Goal: Complete application form: Complete application form

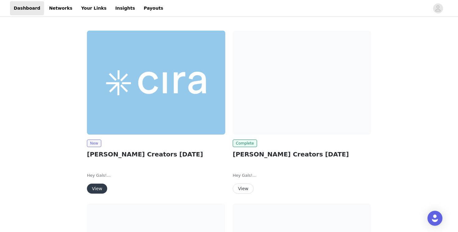
click at [144, 115] on img at bounding box center [156, 83] width 138 height 104
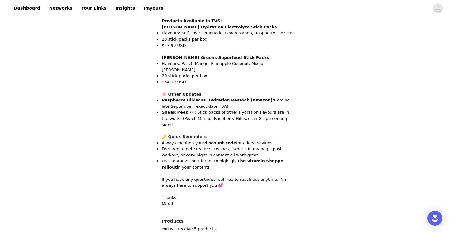
scroll to position [580, 0]
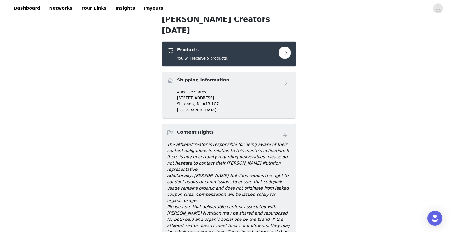
scroll to position [113, 0]
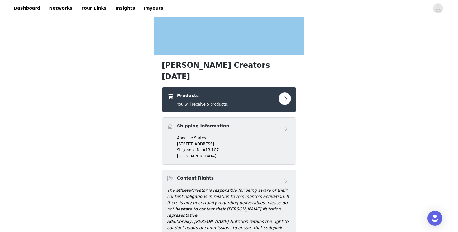
click at [240, 92] on div "Products You will receive 5 products." at bounding box center [223, 99] width 112 height 15
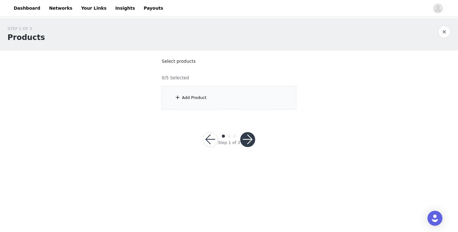
click at [246, 97] on div "Add Product" at bounding box center [229, 97] width 135 height 23
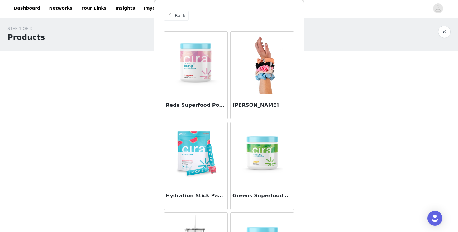
click at [196, 162] on img at bounding box center [196, 153] width 62 height 62
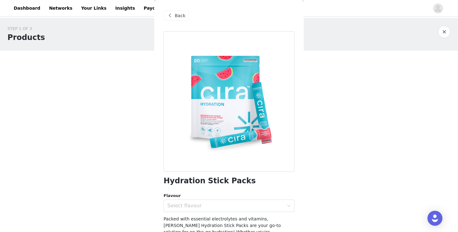
scroll to position [26, 0]
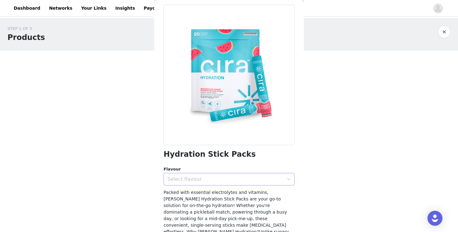
click at [262, 180] on div "Select flavour" at bounding box center [225, 179] width 117 height 6
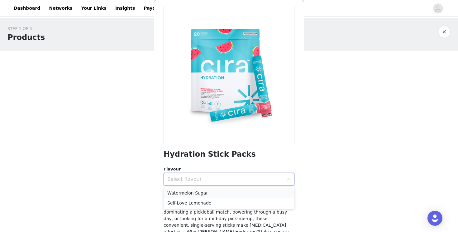
click at [251, 194] on li "Watermelon Sugar" at bounding box center [229, 193] width 131 height 10
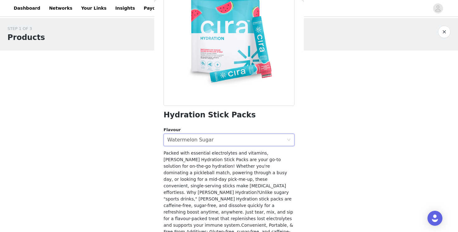
scroll to position [101, 0]
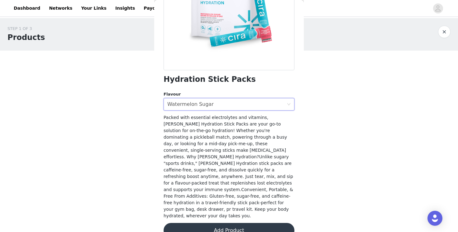
click at [245, 222] on button "Add Product" at bounding box center [229, 229] width 131 height 15
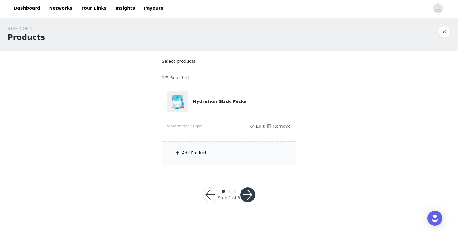
click at [203, 154] on div "Add Product" at bounding box center [194, 153] width 25 height 6
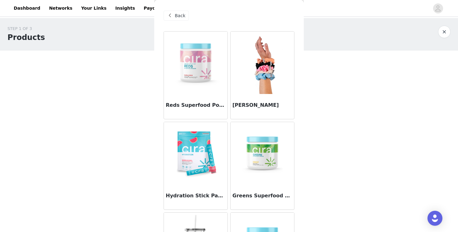
click at [189, 158] on img at bounding box center [196, 153] width 62 height 62
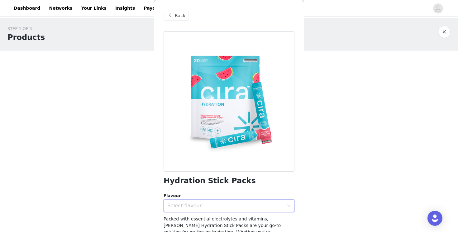
click at [188, 209] on div "Select flavour" at bounding box center [226, 205] width 119 height 12
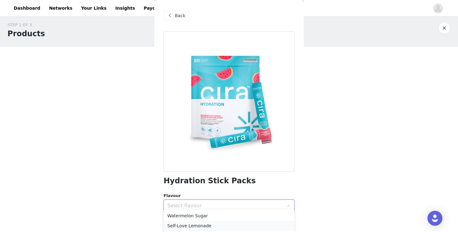
click at [192, 229] on li "Self-Love Lemonade" at bounding box center [229, 225] width 131 height 10
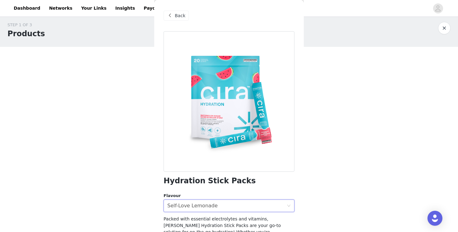
scroll to position [0, 0]
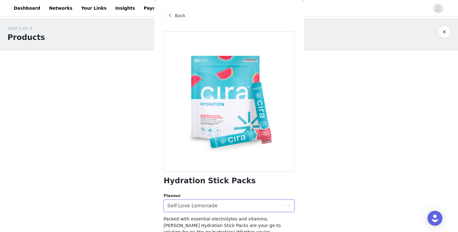
click at [328, 177] on div "STEP 1 OF 3 Products Select products 1/5 Selected Hydration Stick Packs Waterme…" at bounding box center [229, 117] width 458 height 199
click at [374, 112] on div "STEP 1 OF 3 Products Select products 1/5 Selected Hydration Stick Packs Waterme…" at bounding box center [229, 95] width 458 height 154
click at [442, 33] on button "button" at bounding box center [444, 32] width 12 height 12
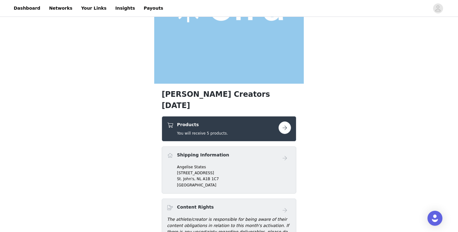
scroll to position [105, 0]
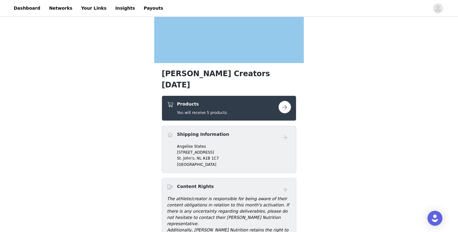
click at [270, 103] on div "Products You will receive 5 products." at bounding box center [223, 108] width 112 height 15
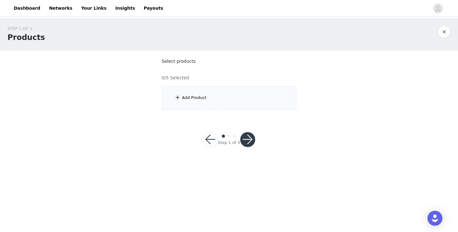
click at [253, 102] on div "Add Product" at bounding box center [229, 97] width 135 height 23
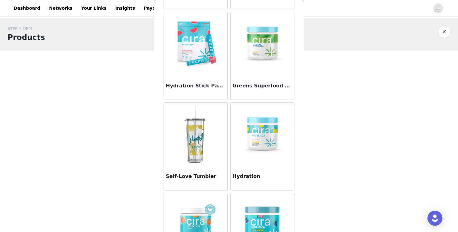
click at [203, 60] on img at bounding box center [196, 43] width 62 height 62
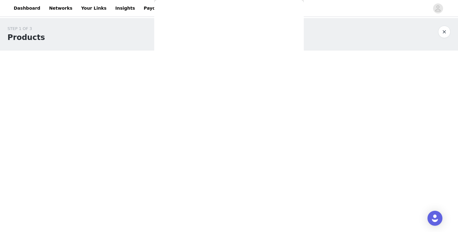
scroll to position [101, 0]
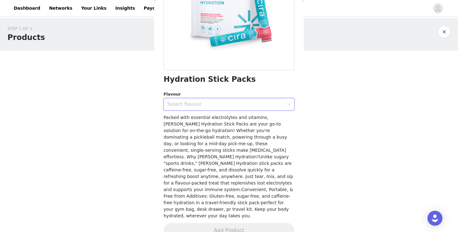
click at [225, 108] on div "Select flavour" at bounding box center [226, 104] width 119 height 12
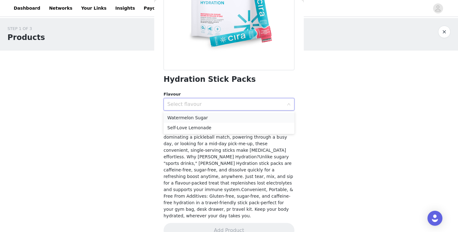
click at [216, 120] on li "Watermelon Sugar" at bounding box center [229, 117] width 131 height 10
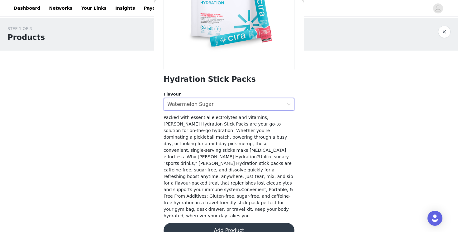
click at [204, 222] on button "Add Product" at bounding box center [229, 229] width 131 height 15
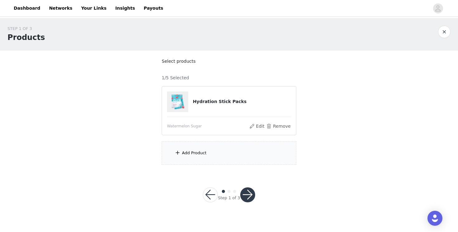
click at [206, 154] on div "Add Product" at bounding box center [229, 152] width 135 height 23
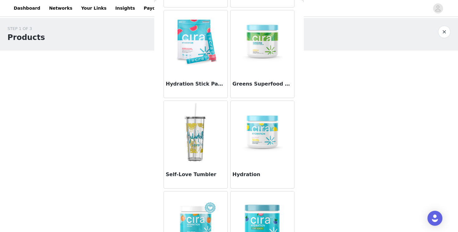
click at [201, 69] on img at bounding box center [196, 41] width 62 height 62
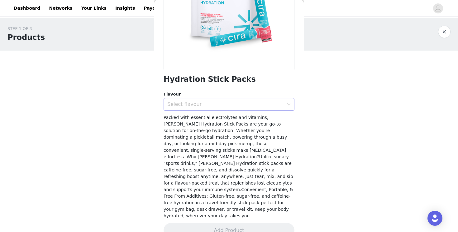
click at [209, 103] on div "Select flavour" at bounding box center [225, 104] width 117 height 6
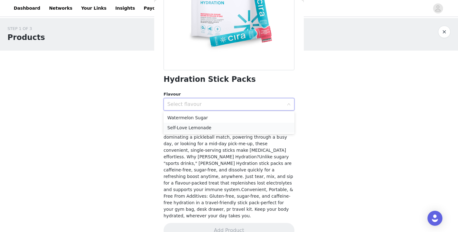
click at [208, 123] on li "Self-Love Lemonade" at bounding box center [229, 127] width 131 height 10
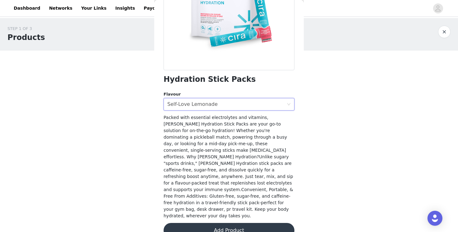
click at [218, 222] on button "Add Product" at bounding box center [229, 229] width 131 height 15
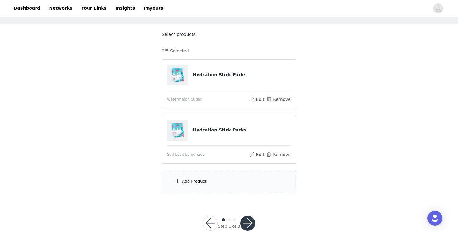
scroll to position [40, 0]
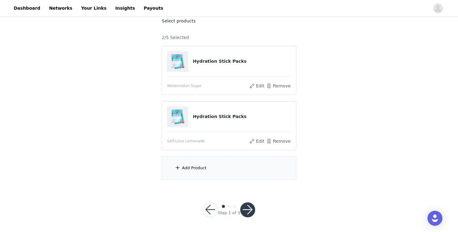
click at [230, 163] on div "Add Product" at bounding box center [229, 167] width 135 height 23
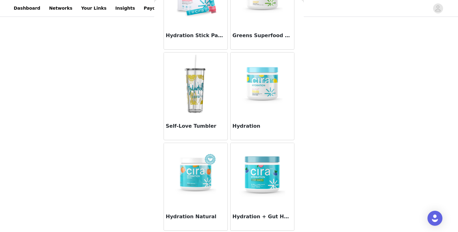
click at [262, 93] on img at bounding box center [262, 83] width 62 height 62
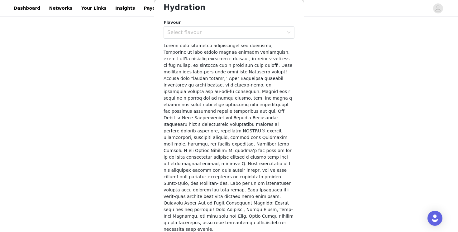
scroll to position [172, 0]
click at [267, 36] on div "Select flavour" at bounding box center [225, 33] width 117 height 6
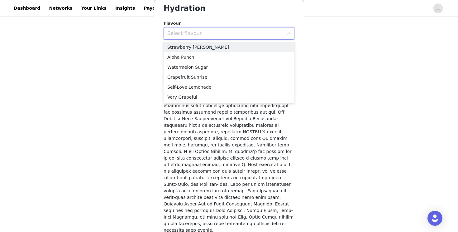
click at [270, 36] on div "Select flavour" at bounding box center [225, 33] width 117 height 6
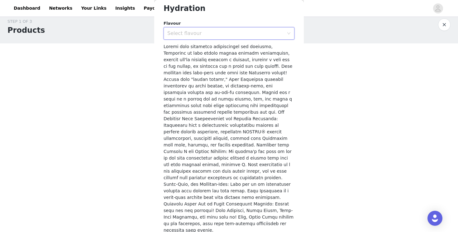
scroll to position [0, 0]
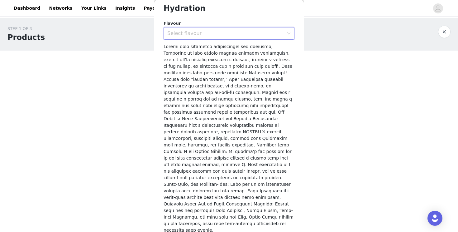
click at [441, 35] on button "button" at bounding box center [444, 32] width 12 height 12
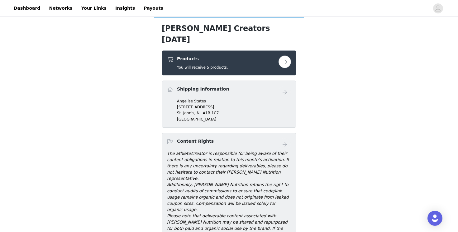
scroll to position [145, 0]
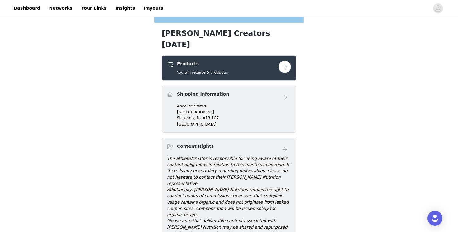
click at [282, 60] on button "button" at bounding box center [285, 66] width 12 height 12
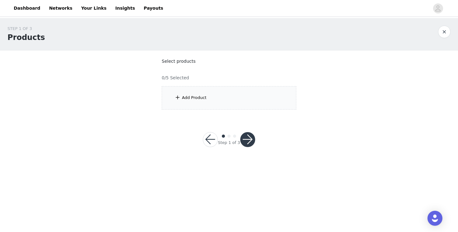
click at [225, 98] on div "Add Product" at bounding box center [229, 97] width 135 height 23
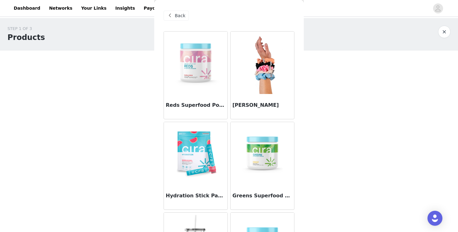
click at [220, 172] on img at bounding box center [196, 153] width 62 height 62
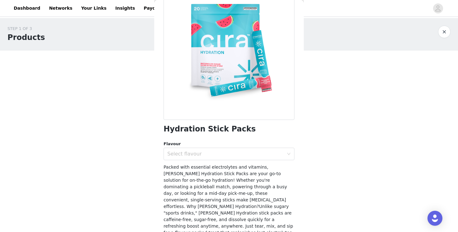
scroll to position [101, 0]
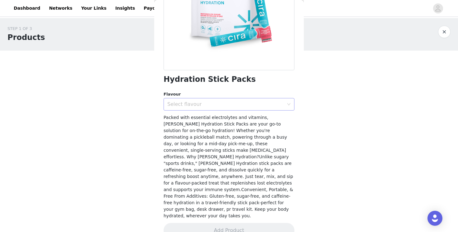
click at [217, 105] on div "Select flavour" at bounding box center [225, 104] width 117 height 6
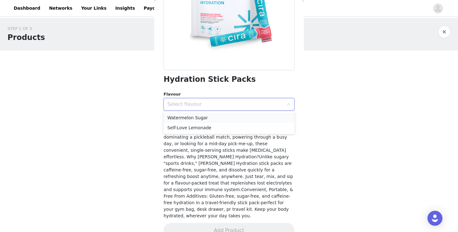
click at [208, 120] on li "Watermelon Sugar" at bounding box center [229, 117] width 131 height 10
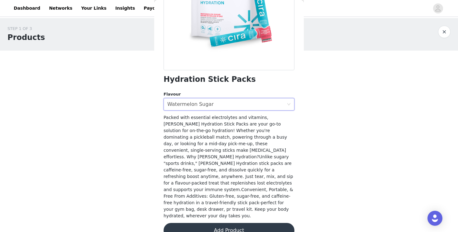
click at [226, 222] on button "Add Product" at bounding box center [229, 229] width 131 height 15
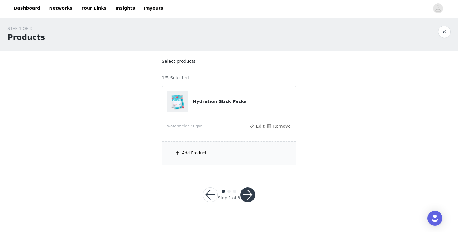
click at [209, 154] on div "Add Product" at bounding box center [229, 152] width 135 height 23
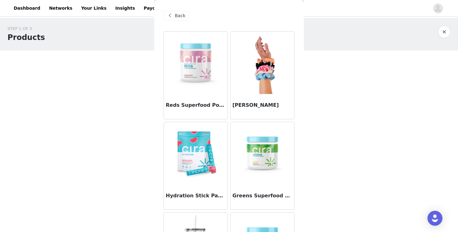
click at [198, 155] on img at bounding box center [196, 153] width 62 height 62
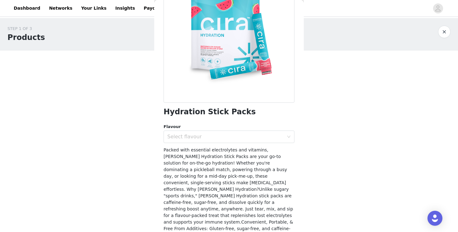
scroll to position [80, 0]
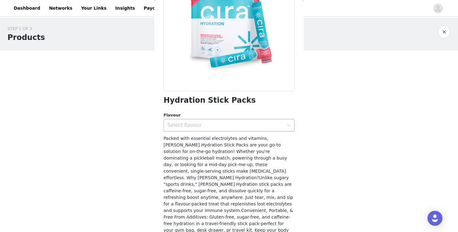
click at [211, 131] on div "Select flavour" at bounding box center [226, 125] width 119 height 12
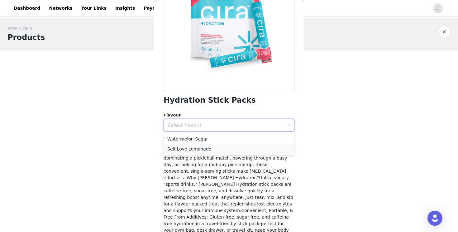
click at [199, 148] on li "Self-Love Lemonade" at bounding box center [229, 149] width 131 height 10
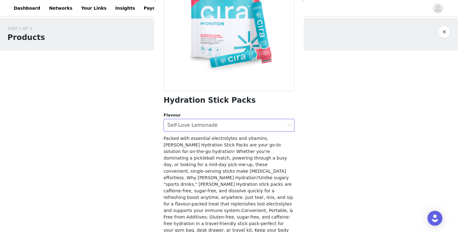
scroll to position [101, 0]
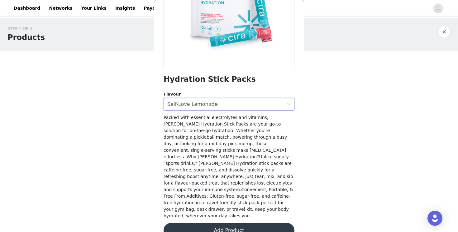
click at [215, 222] on button "Add Product" at bounding box center [229, 229] width 131 height 15
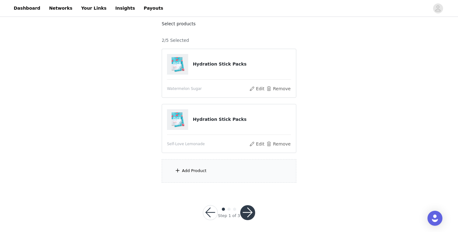
scroll to position [40, 0]
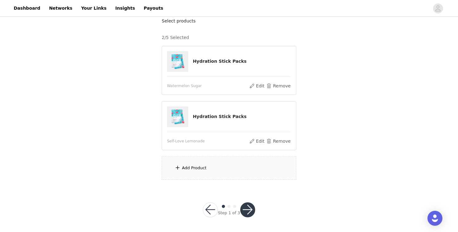
click at [220, 168] on div "Add Product" at bounding box center [229, 167] width 135 height 23
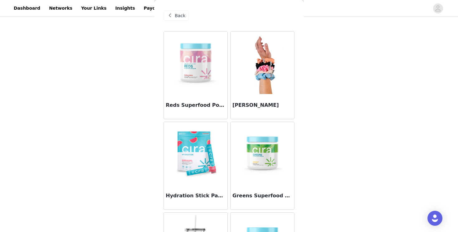
click at [196, 151] on img at bounding box center [196, 153] width 62 height 62
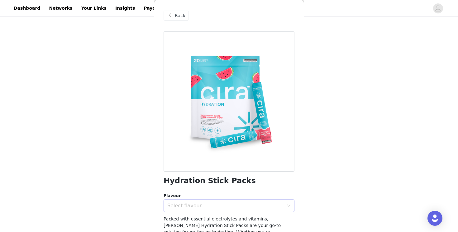
click at [198, 208] on div "Select flavour" at bounding box center [225, 205] width 117 height 6
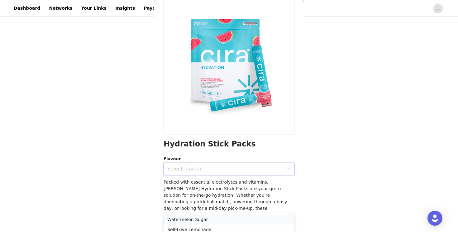
click at [199, 217] on li "Watermelon Sugar" at bounding box center [229, 219] width 131 height 10
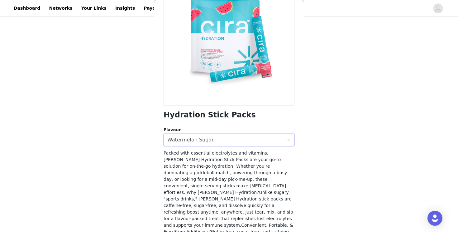
scroll to position [101, 0]
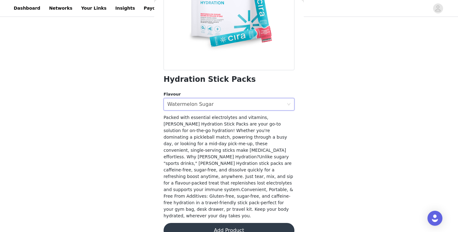
click at [200, 222] on button "Add Product" at bounding box center [229, 229] width 131 height 15
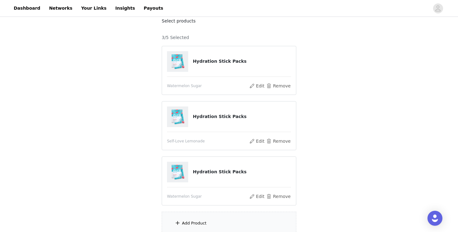
scroll to position [95, 0]
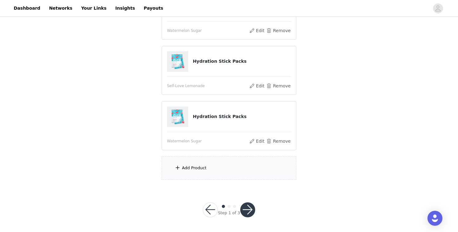
click at [229, 172] on div "Add Product" at bounding box center [229, 167] width 135 height 23
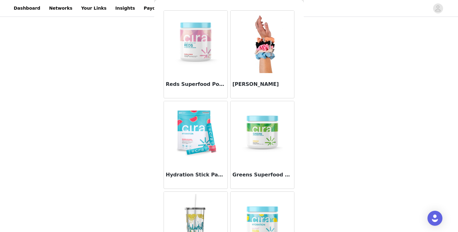
scroll to position [36, 0]
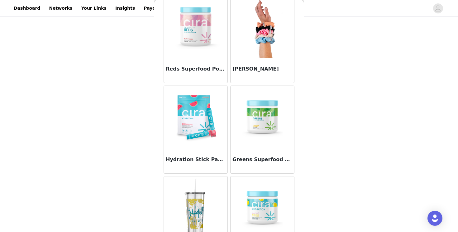
click at [208, 127] on img at bounding box center [196, 117] width 62 height 62
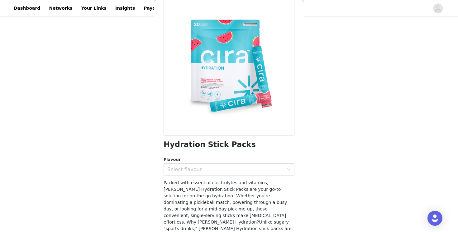
scroll to position [51, 0]
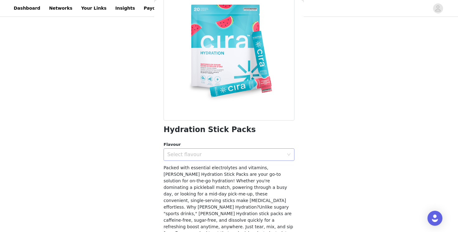
click at [210, 159] on div "Select flavour" at bounding box center [226, 154] width 119 height 12
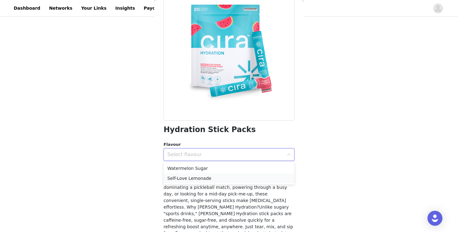
click at [210, 174] on li "Self-Love Lemonade" at bounding box center [229, 178] width 131 height 10
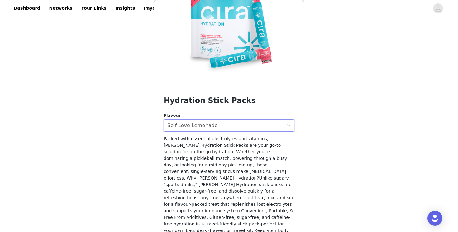
scroll to position [101, 0]
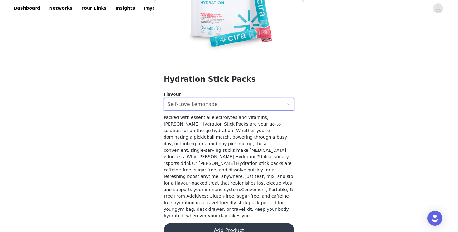
click at [208, 222] on button "Add Product" at bounding box center [229, 229] width 131 height 15
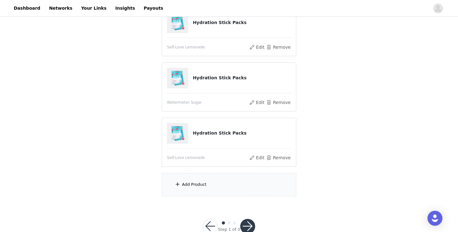
scroll to position [151, 0]
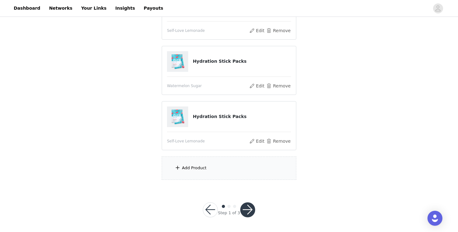
click at [247, 206] on button "button" at bounding box center [247, 209] width 15 height 15
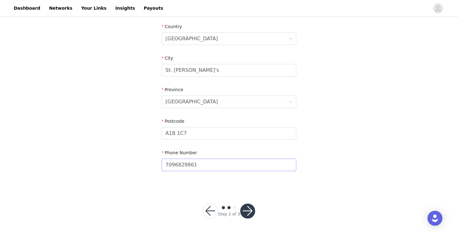
scroll to position [193, 0]
click at [250, 205] on button "button" at bounding box center [247, 209] width 15 height 15
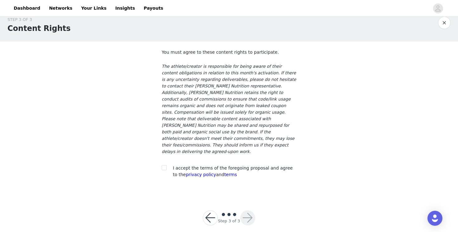
scroll to position [11, 0]
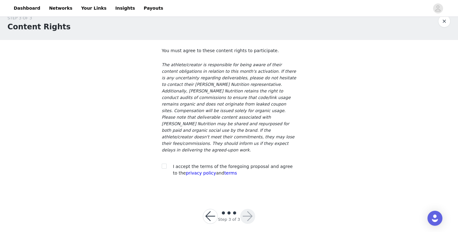
click at [161, 159] on section "You must agree to these content rights to participate. The athlete/creator is r…" at bounding box center [229, 117] width 150 height 154
click at [165, 163] on input "checkbox" at bounding box center [164, 165] width 4 height 4
checkbox input "true"
click at [246, 212] on button "button" at bounding box center [247, 215] width 15 height 15
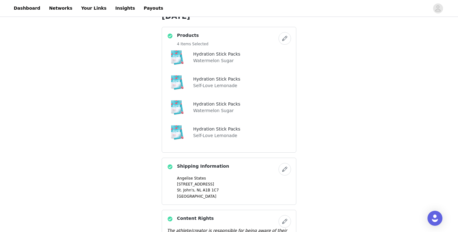
scroll to position [326, 0]
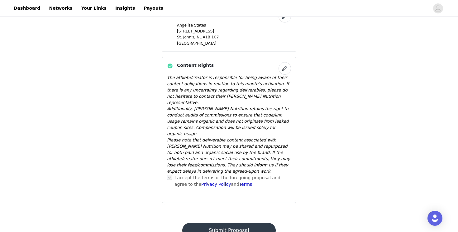
click at [236, 222] on button "Submit Proposal" at bounding box center [228, 229] width 93 height 15
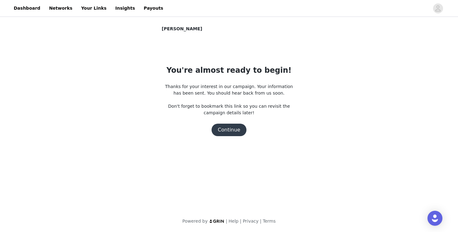
click at [229, 132] on button "Continue" at bounding box center [229, 129] width 35 height 12
